Goal: Task Accomplishment & Management: Manage account settings

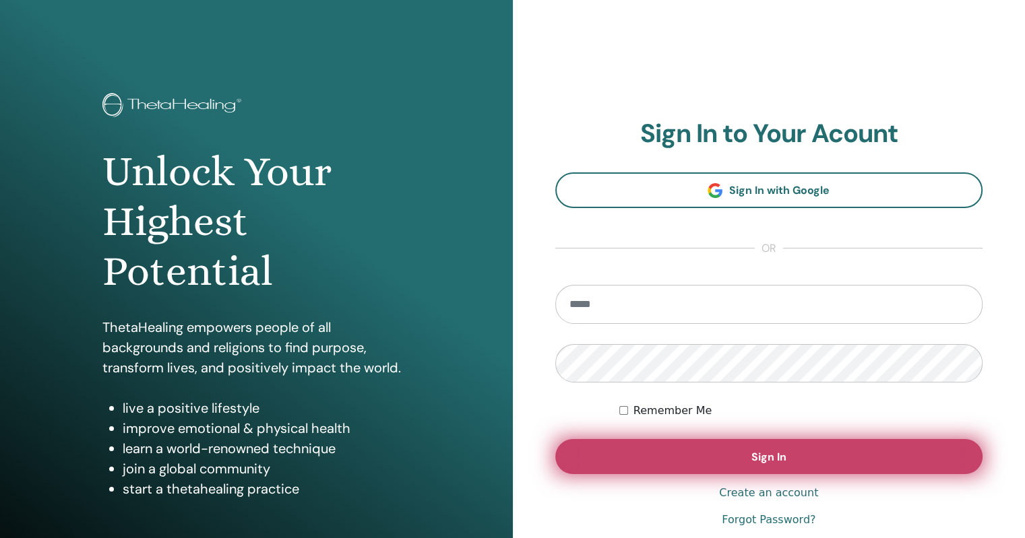
type input "**********"
click at [760, 462] on span "Sign In" at bounding box center [768, 457] width 35 height 14
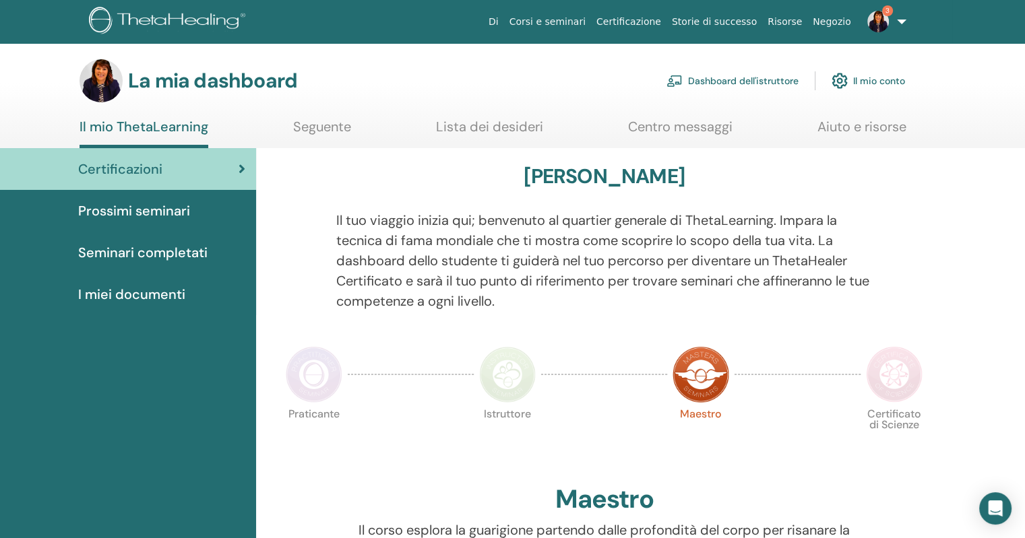
click at [752, 78] on font "Dashboard dell'istruttore" at bounding box center [743, 81] width 111 height 12
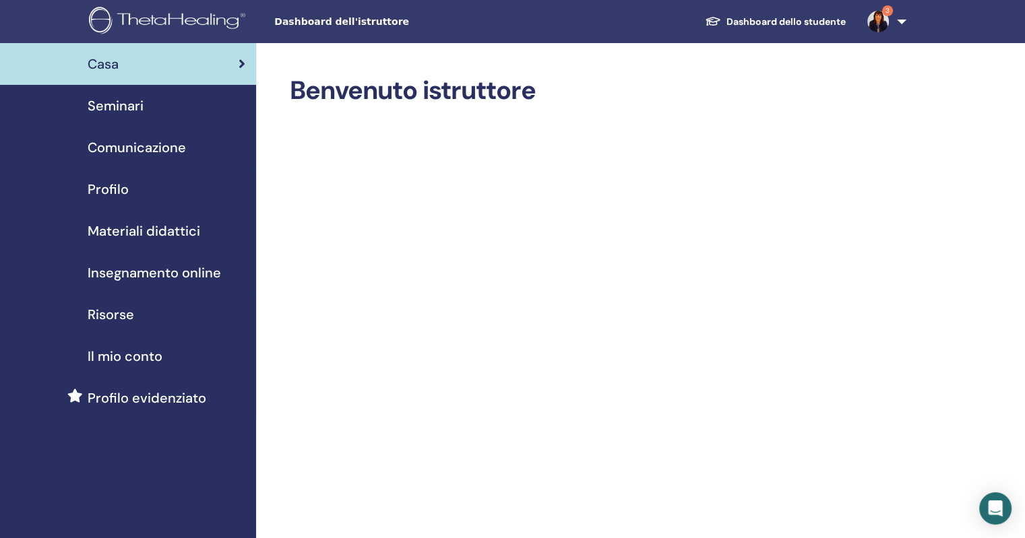
click at [878, 18] on img at bounding box center [878, 22] width 22 height 22
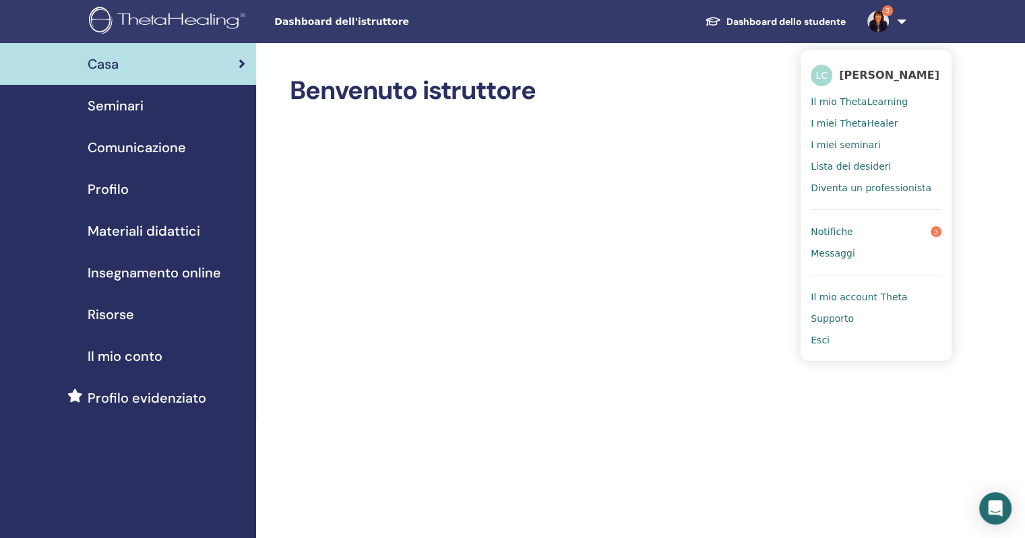
click at [833, 226] on font "Notifiche" at bounding box center [832, 231] width 42 height 11
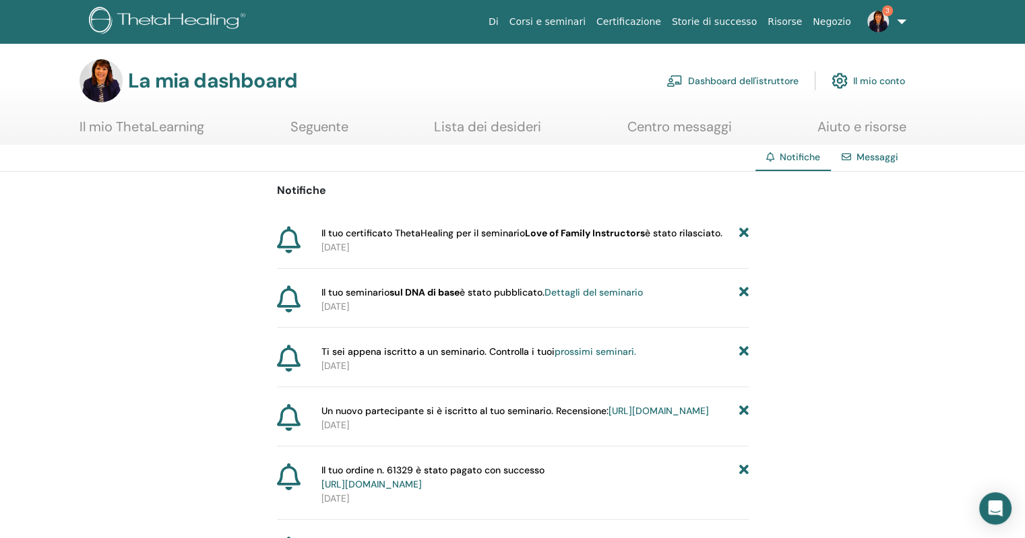
click at [539, 247] on p "2025-09-04" at bounding box center [534, 248] width 427 height 14
click at [707, 83] on font "Dashboard dell'istruttore" at bounding box center [743, 81] width 111 height 12
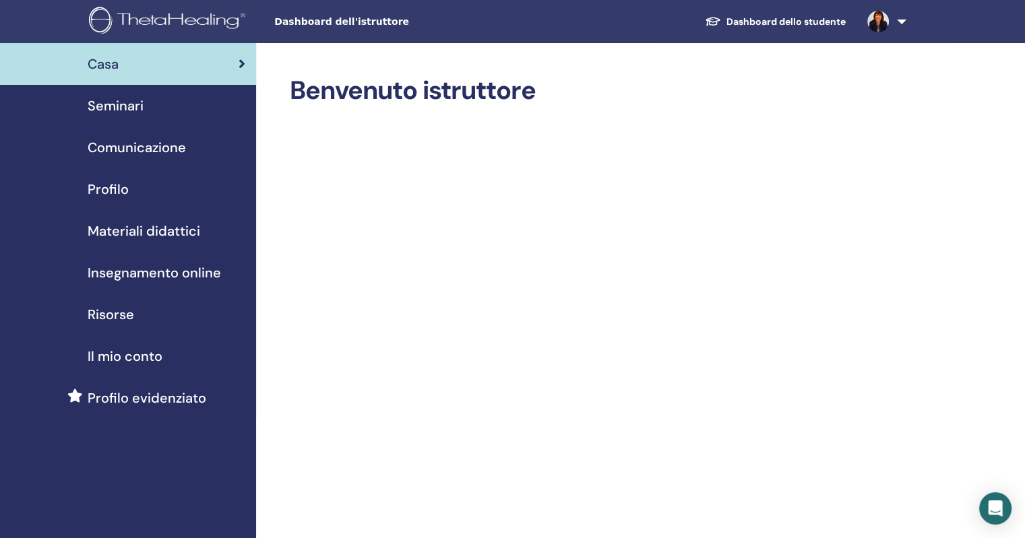
click at [111, 109] on font "Seminari" at bounding box center [116, 106] width 56 height 18
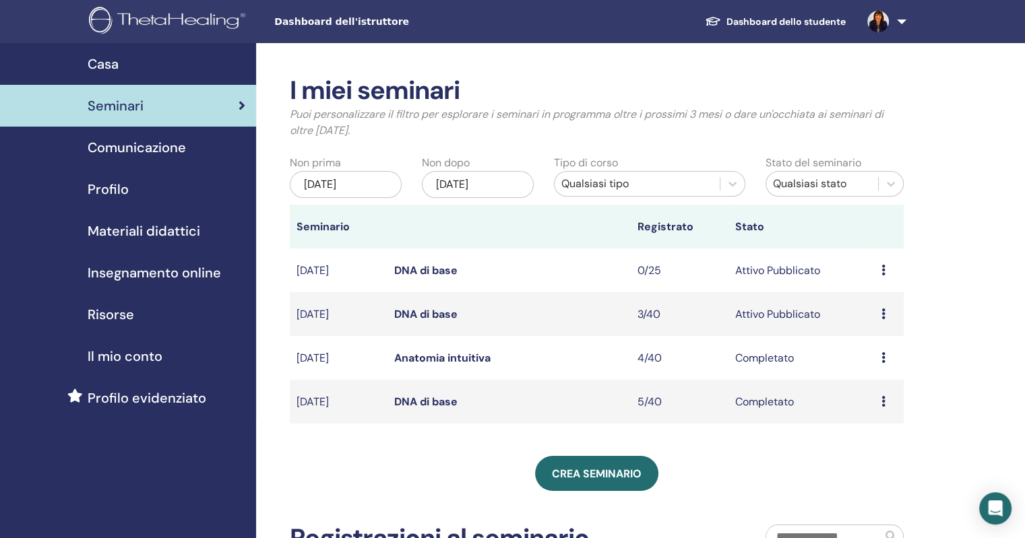
click at [127, 356] on font "Il mio conto" at bounding box center [125, 357] width 75 height 18
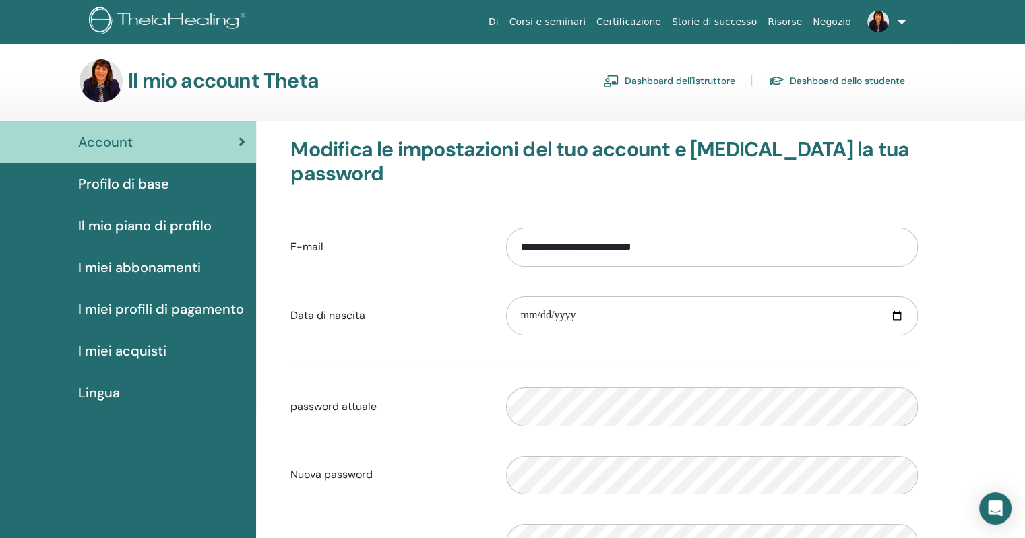
click at [139, 228] on font "Il mio piano di profilo" at bounding box center [144, 226] width 133 height 18
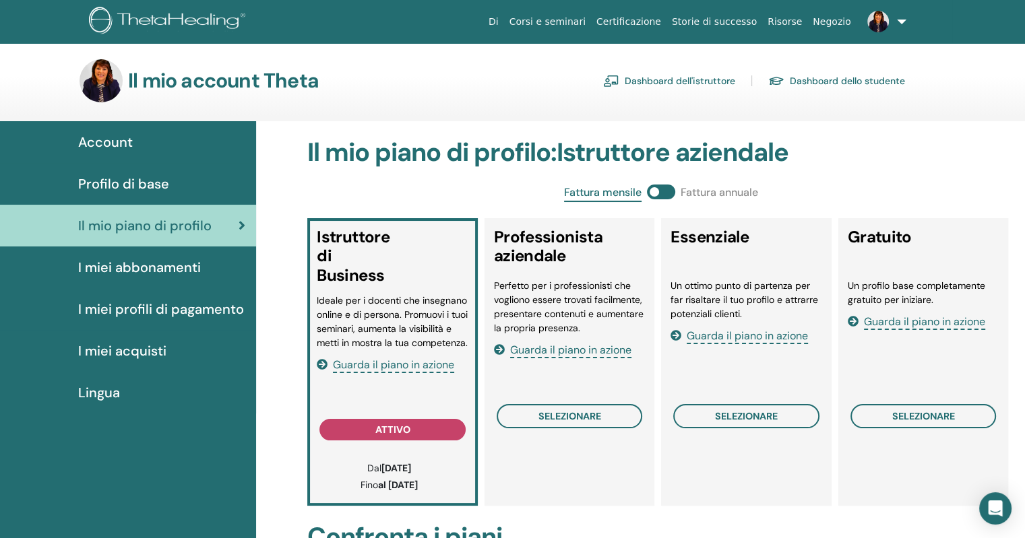
click at [164, 266] on font "I miei abbonamenti" at bounding box center [139, 268] width 123 height 18
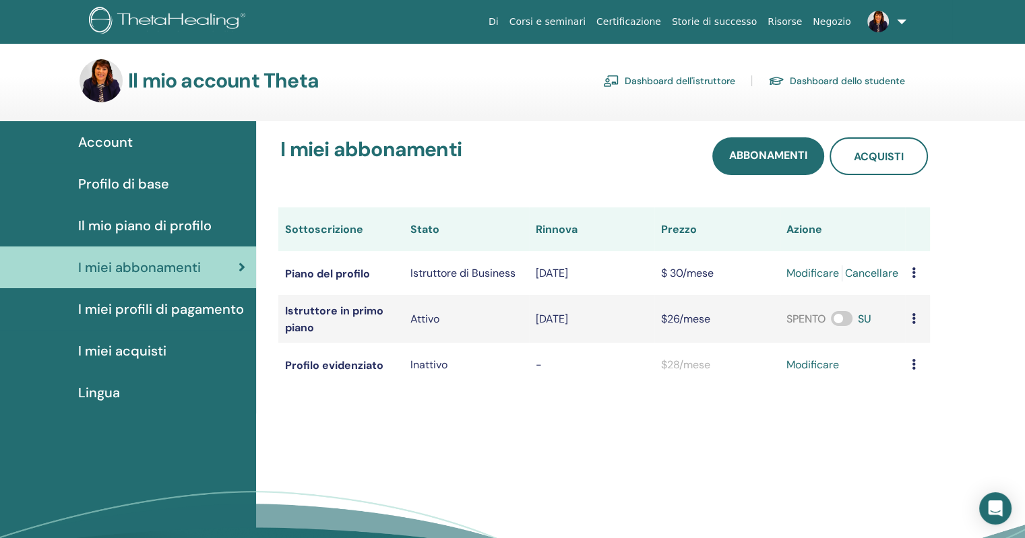
click at [153, 312] on font "I miei profili di pagamento" at bounding box center [161, 310] width 166 height 18
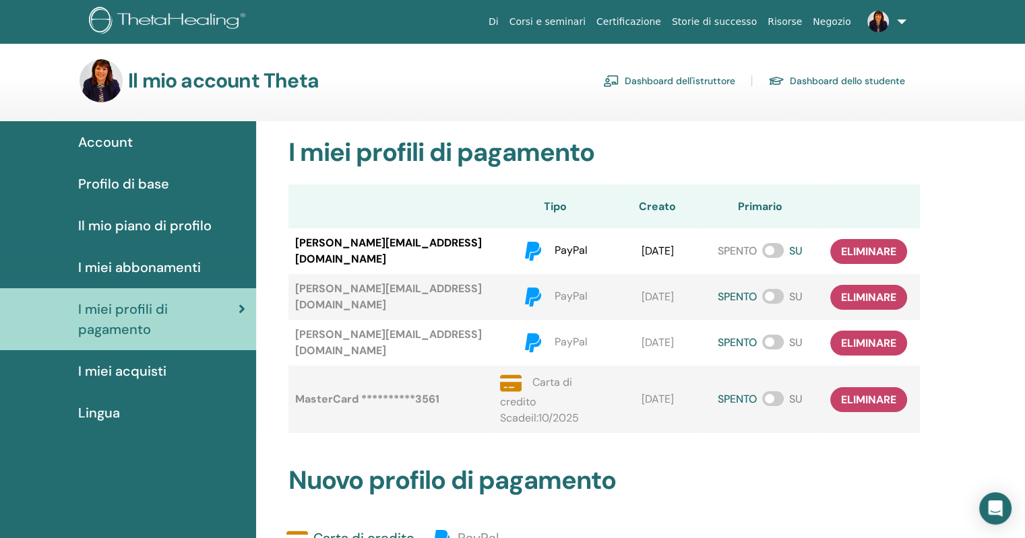
click at [141, 371] on font "I miei acquisti" at bounding box center [122, 372] width 88 height 18
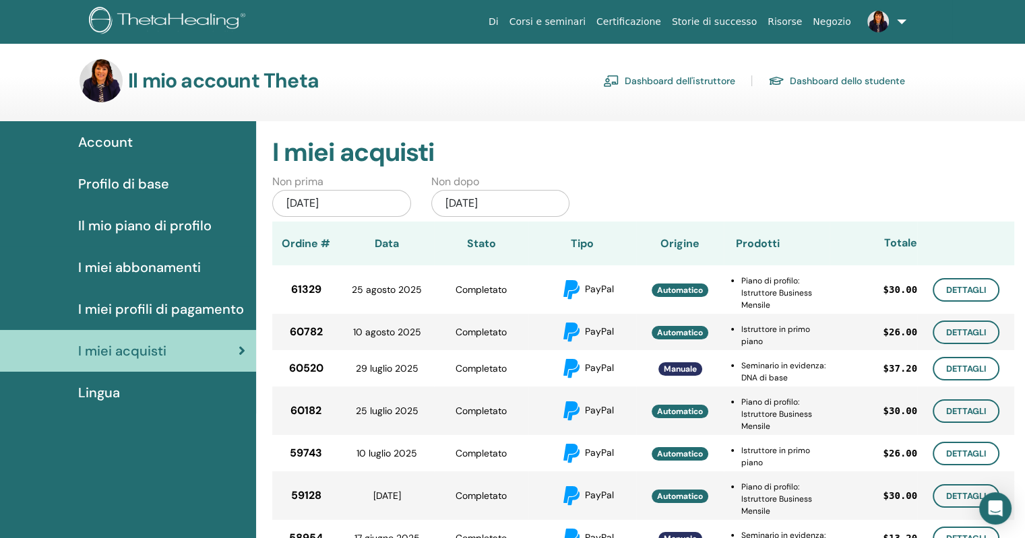
click at [119, 394] on font "Lingua" at bounding box center [99, 393] width 42 height 18
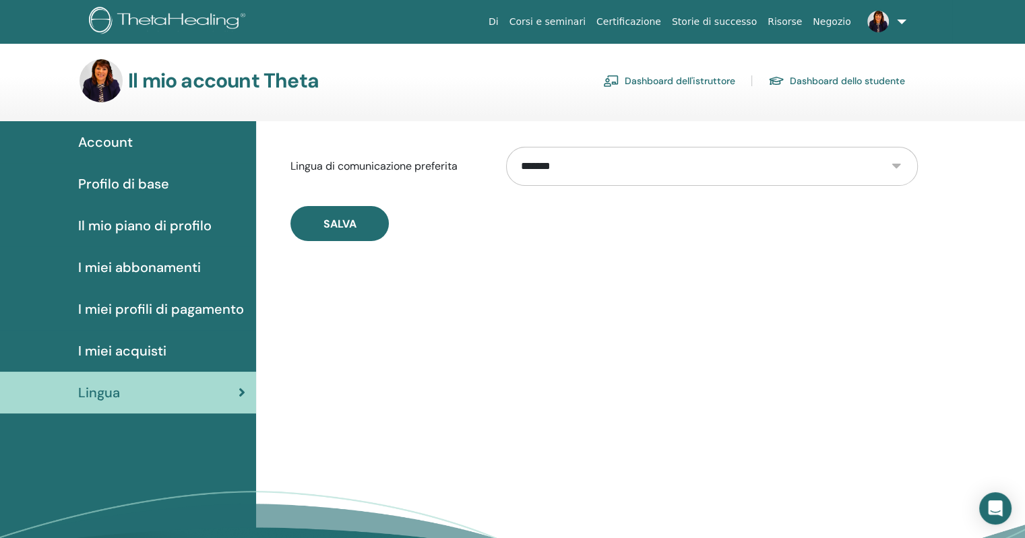
click at [899, 167] on select "**********" at bounding box center [711, 166] width 411 height 39
select select "***"
click at [506, 147] on select "**********" at bounding box center [711, 166] width 411 height 39
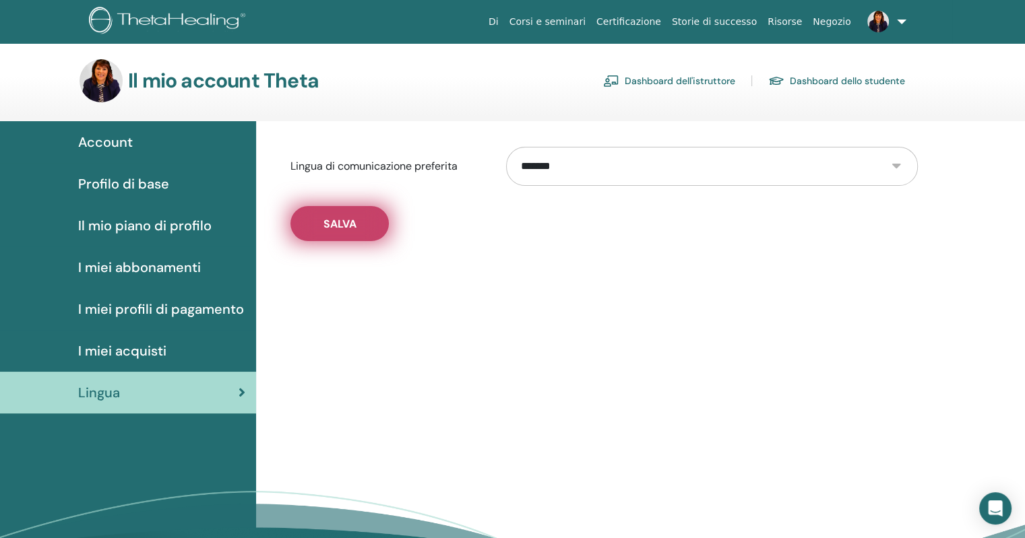
click at [350, 225] on font "Salva" at bounding box center [339, 224] width 33 height 14
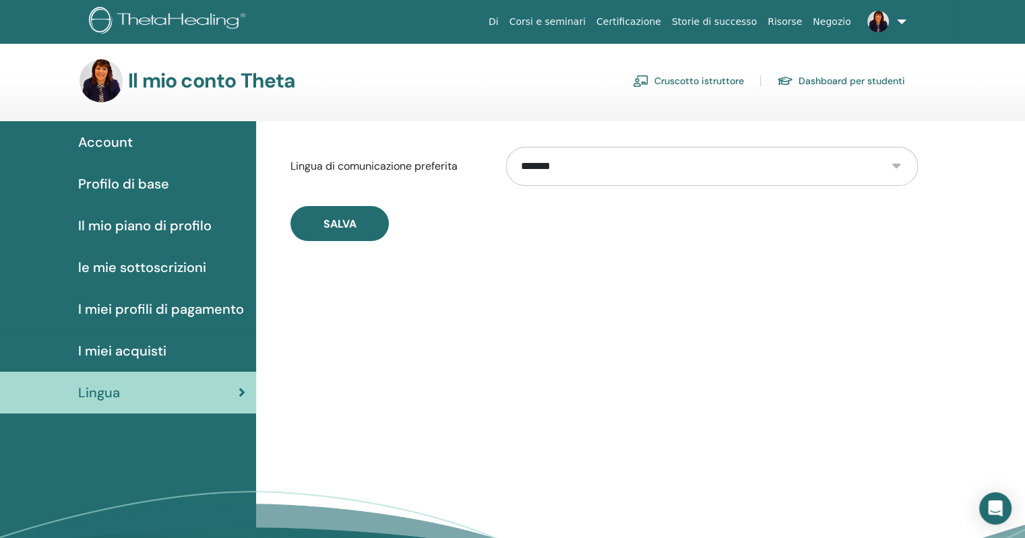
click at [114, 138] on span "Account" at bounding box center [105, 142] width 55 height 20
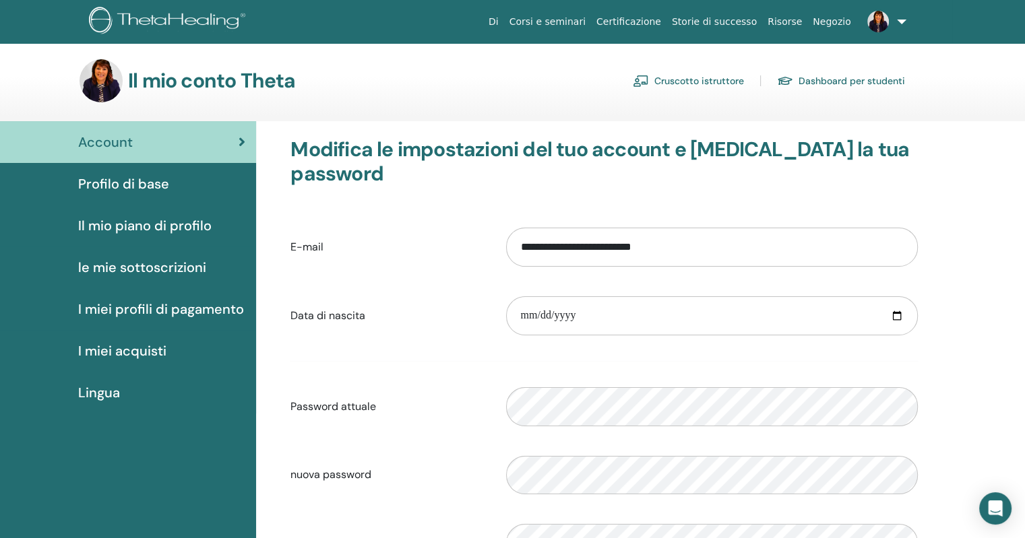
click at [120, 181] on span "Profilo di base" at bounding box center [123, 184] width 91 height 20
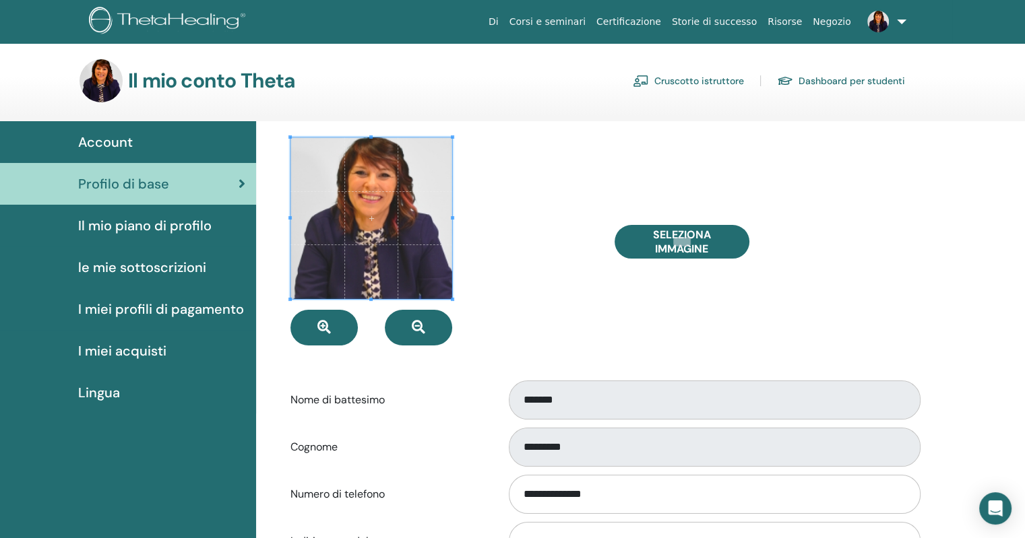
click at [146, 264] on span "le mie sottoscrizioni" at bounding box center [142, 267] width 128 height 20
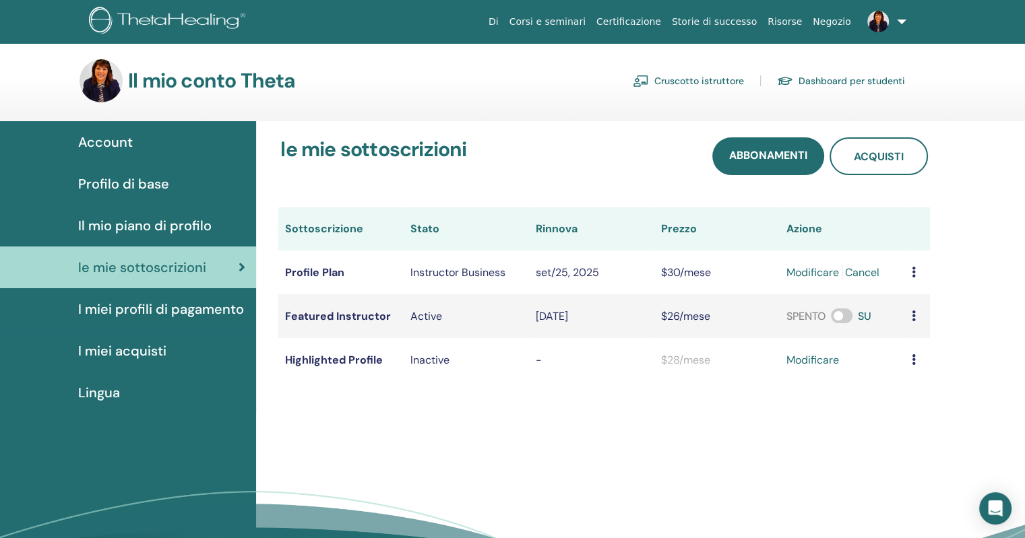
click at [155, 222] on span "Il mio piano di profilo" at bounding box center [144, 226] width 133 height 20
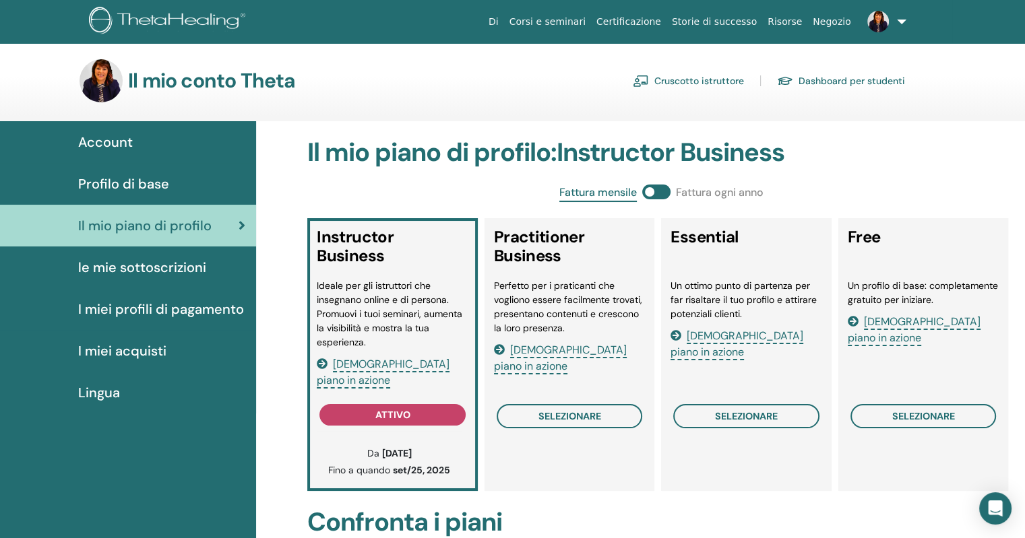
click at [729, 78] on link "Cruscotto istruttore" at bounding box center [688, 81] width 111 height 22
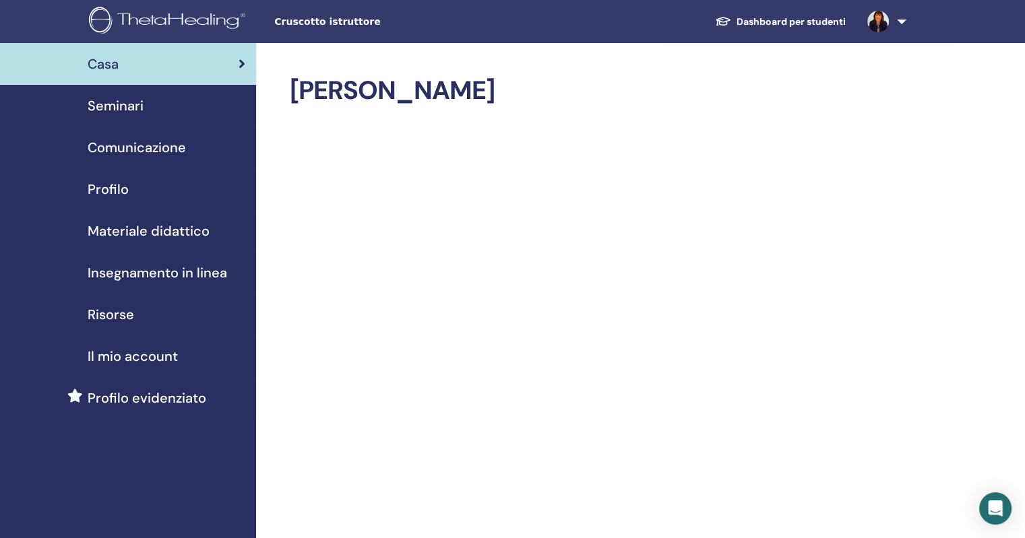
click at [118, 107] on span "Seminari" at bounding box center [116, 106] width 56 height 20
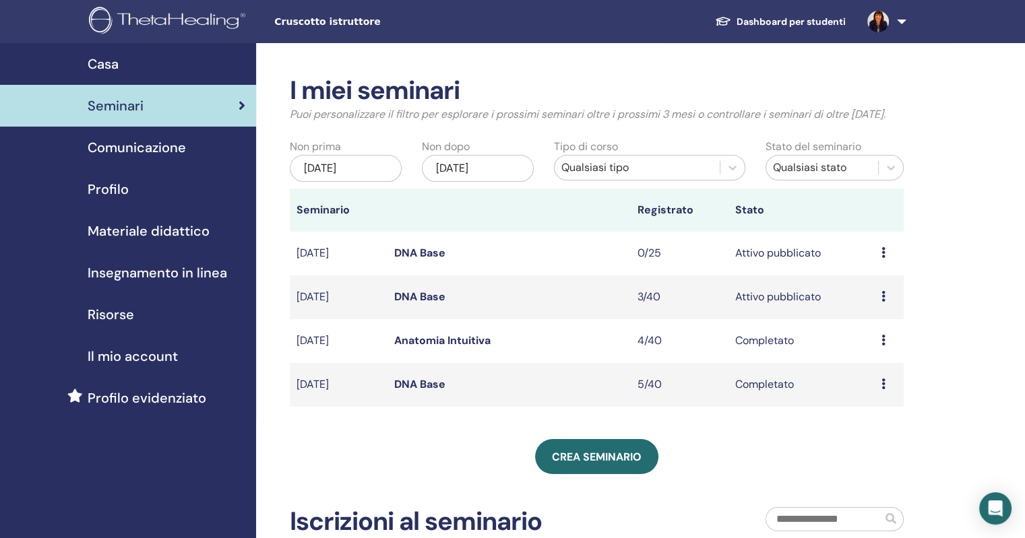
click at [167, 144] on span "Comunicazione" at bounding box center [137, 147] width 98 height 20
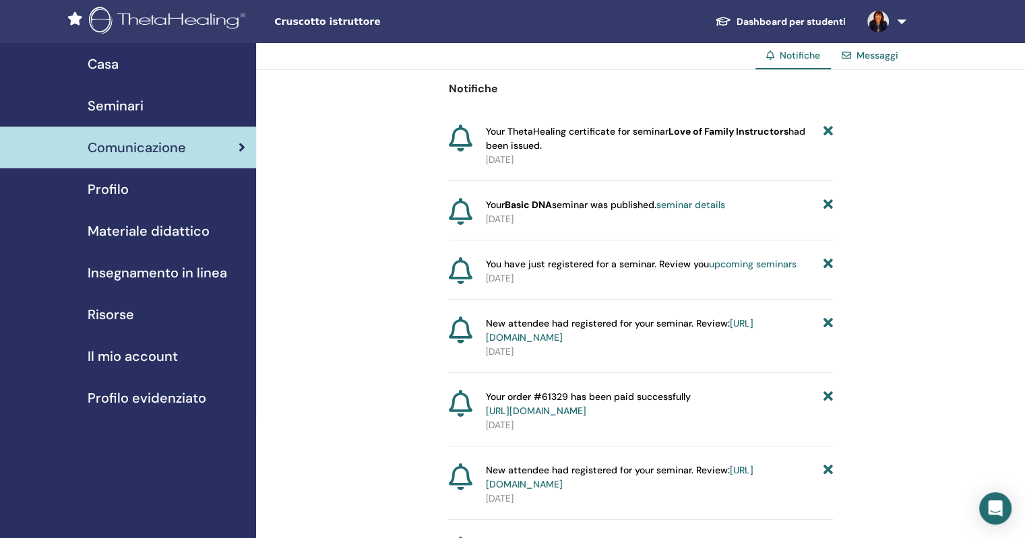
click at [110, 188] on span "Profilo" at bounding box center [108, 189] width 41 height 20
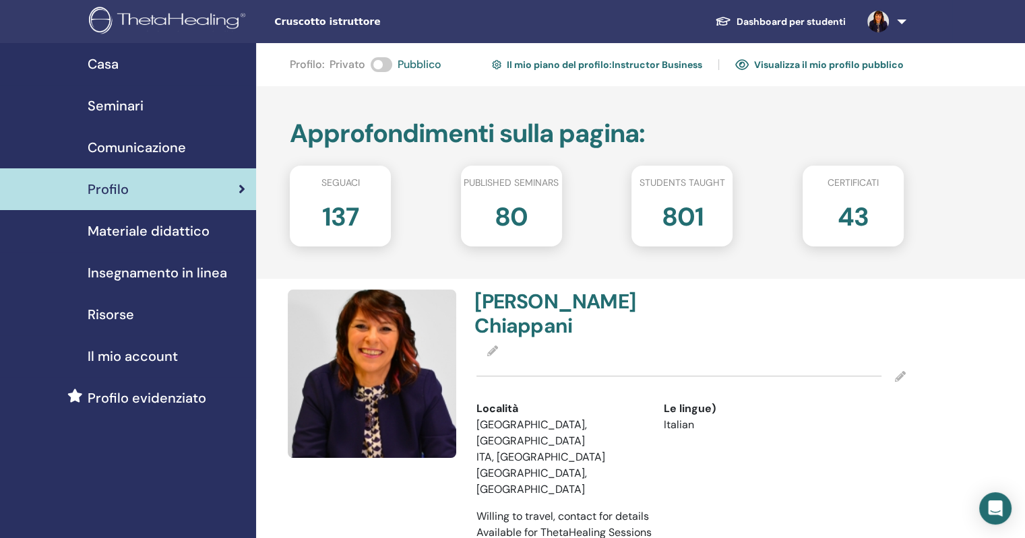
click at [142, 230] on span "Materiale didattico" at bounding box center [149, 231] width 122 height 20
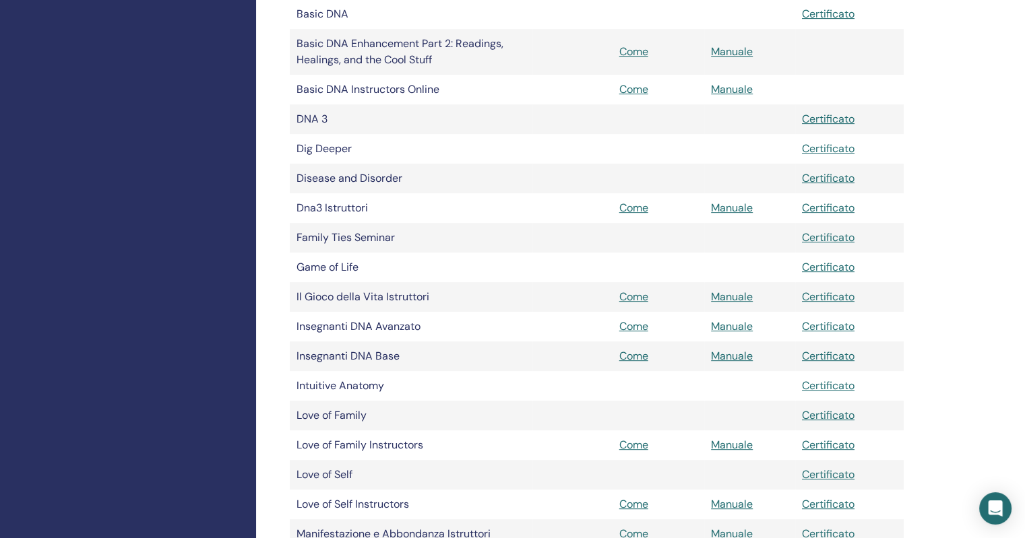
scroll to position [539, 0]
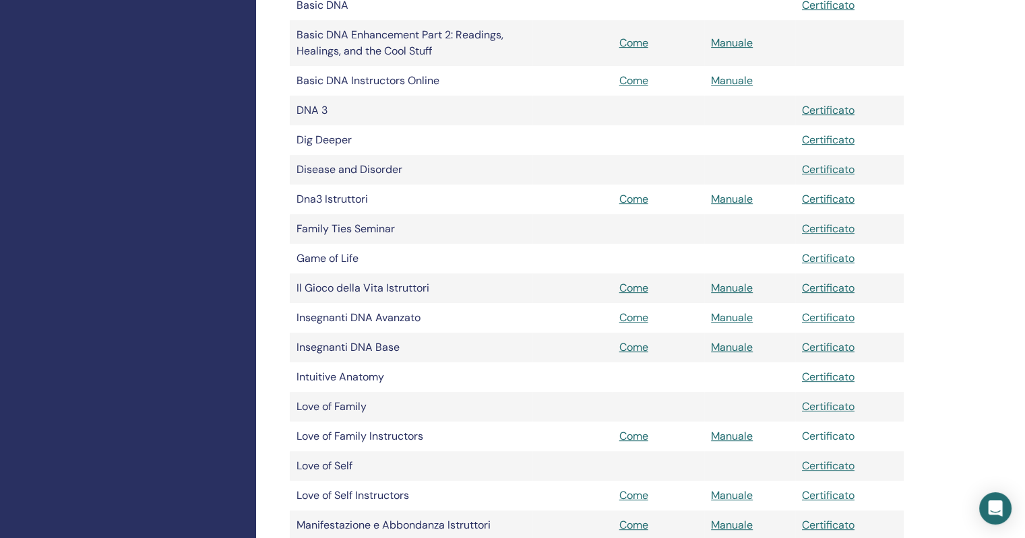
click at [821, 441] on link "Certificato" at bounding box center [828, 436] width 53 height 14
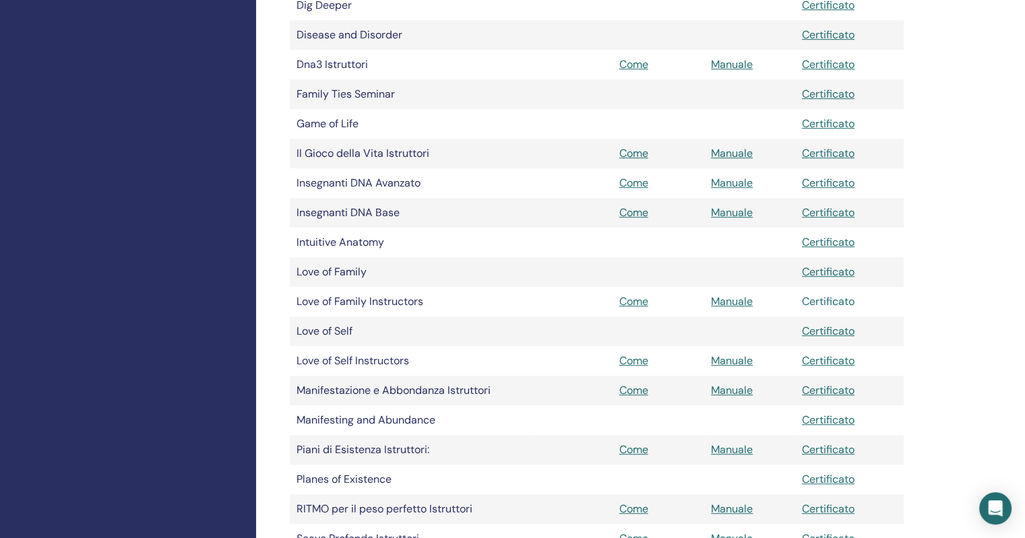
scroll to position [472, 0]
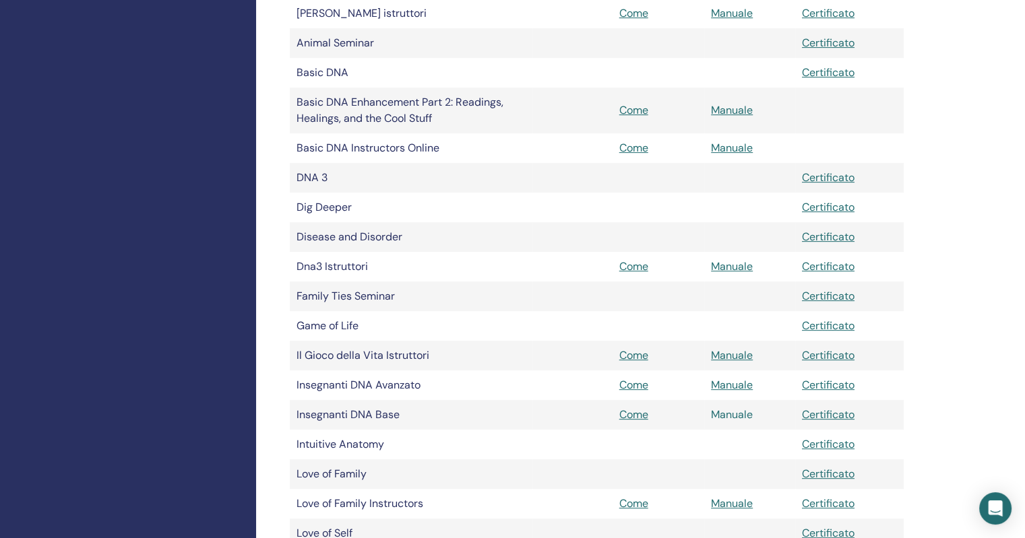
click at [731, 419] on link "Manuale" at bounding box center [732, 415] width 42 height 14
